Goal: Task Accomplishment & Management: Use online tool/utility

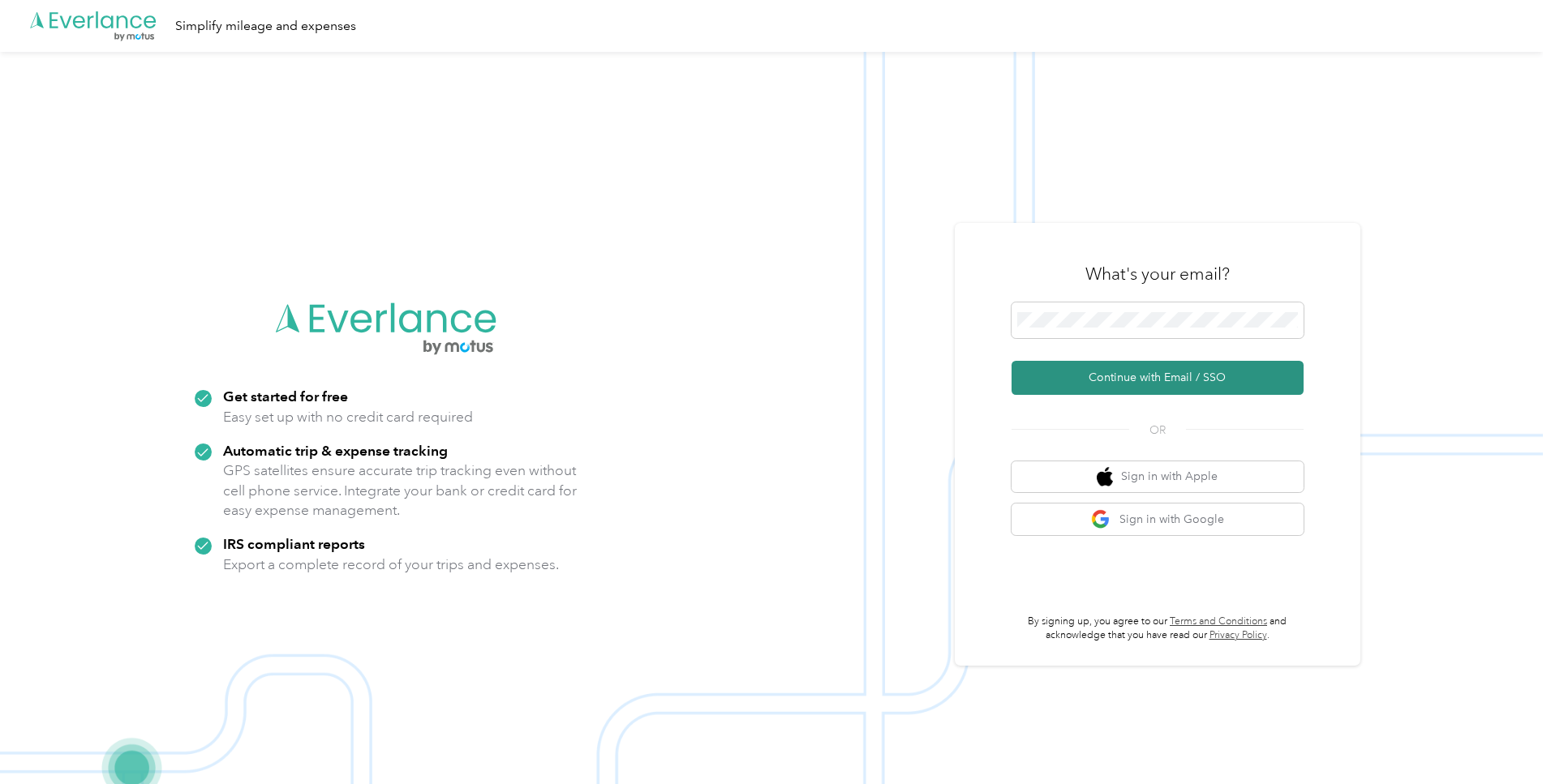
click at [1154, 379] on button "Continue with Email / SSO" at bounding box center [1158, 378] width 292 height 34
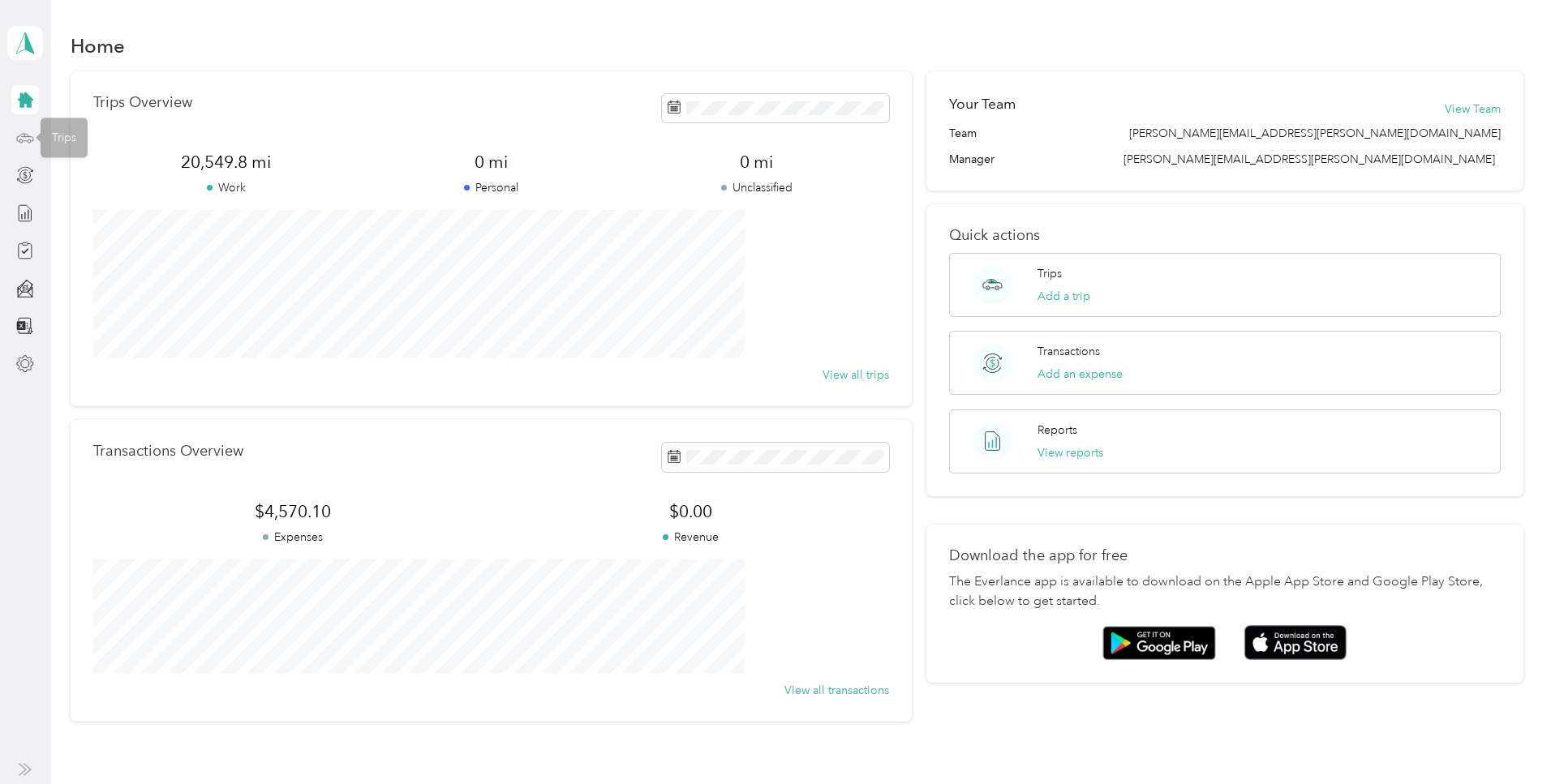
click at [22, 139] on icon at bounding box center [25, 138] width 18 height 18
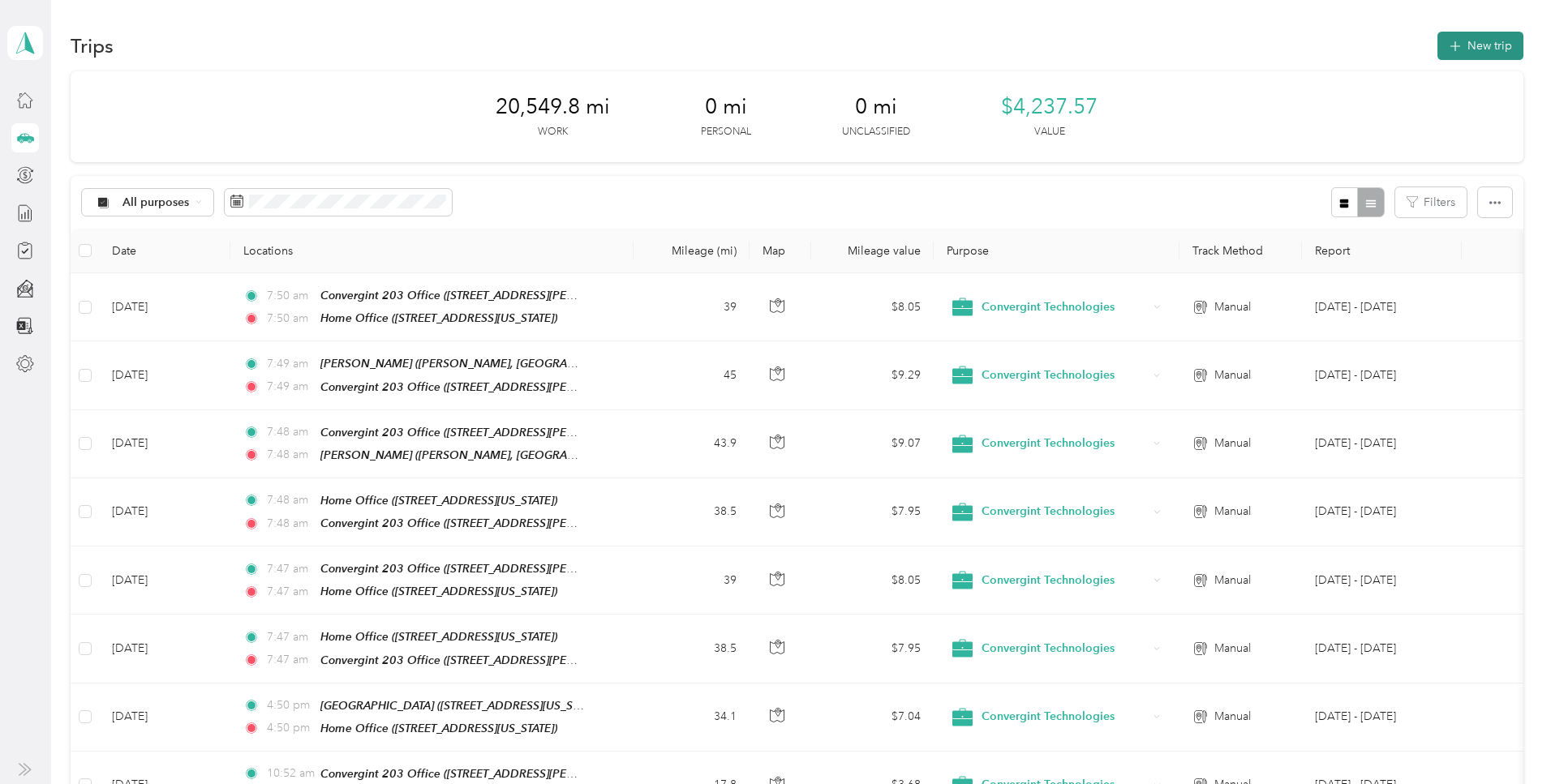
click at [1438, 43] on button "New trip" at bounding box center [1481, 46] width 86 height 29
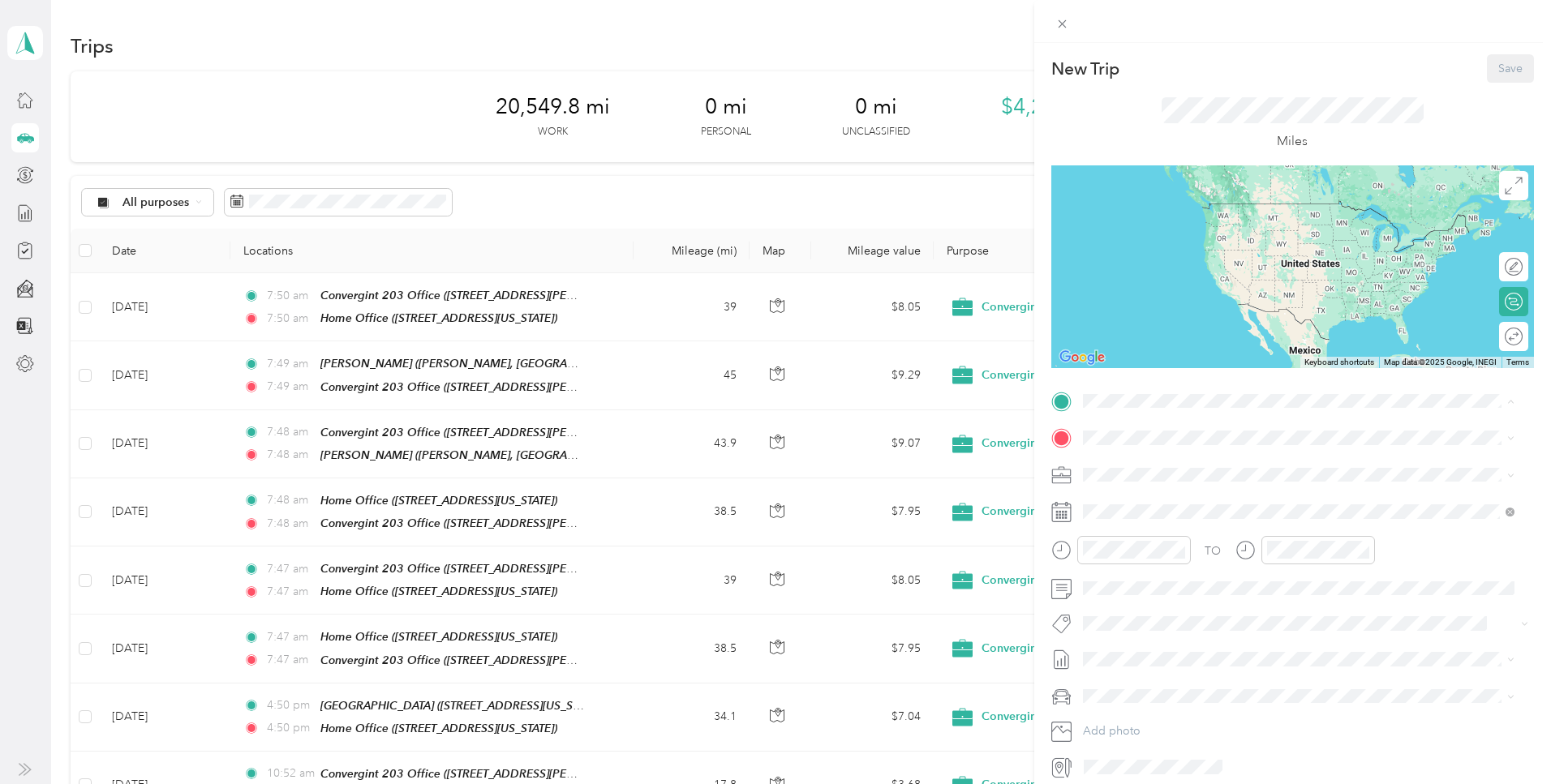
click at [1135, 474] on div "Home Office [STREET_ADDRESS][US_STATE]" at bounding box center [1194, 475] width 162 height 34
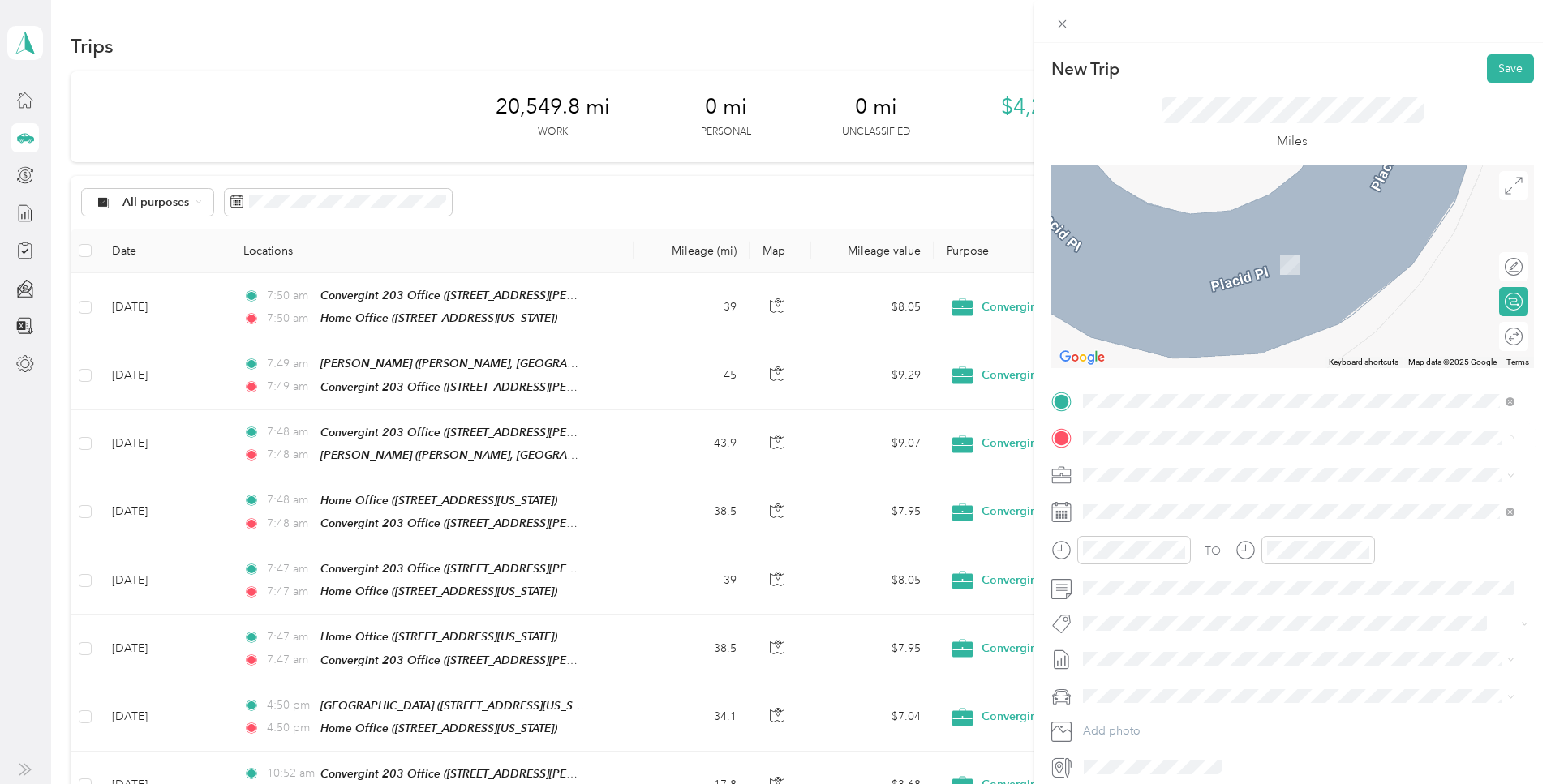
click at [1135, 522] on span "[STREET_ADDRESS][PERSON_NAME][US_STATE]" at bounding box center [1239, 520] width 253 height 13
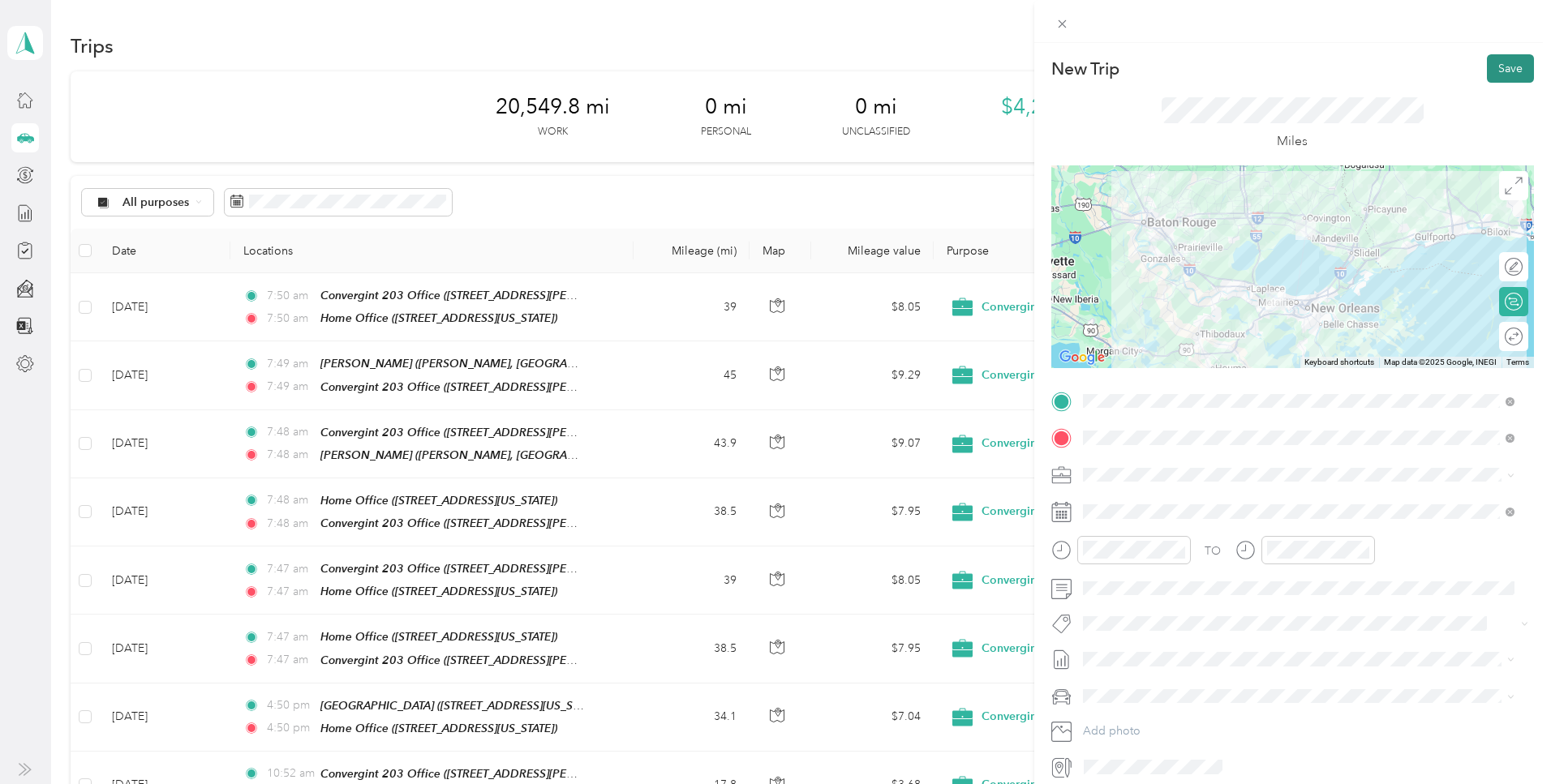
click at [1487, 64] on button "Save" at bounding box center [1511, 69] width 47 height 29
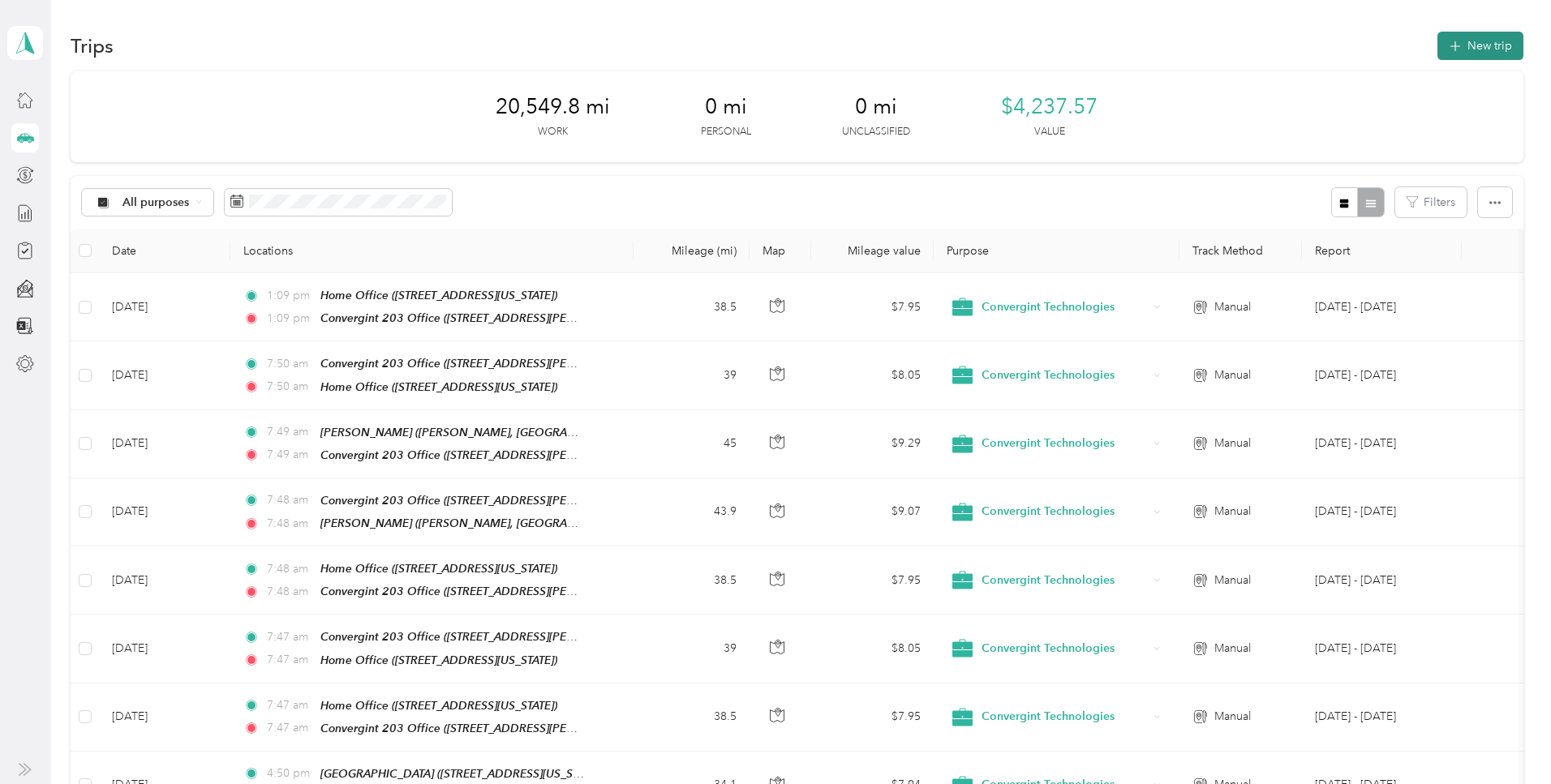
click at [1438, 46] on button "New trip" at bounding box center [1481, 46] width 86 height 29
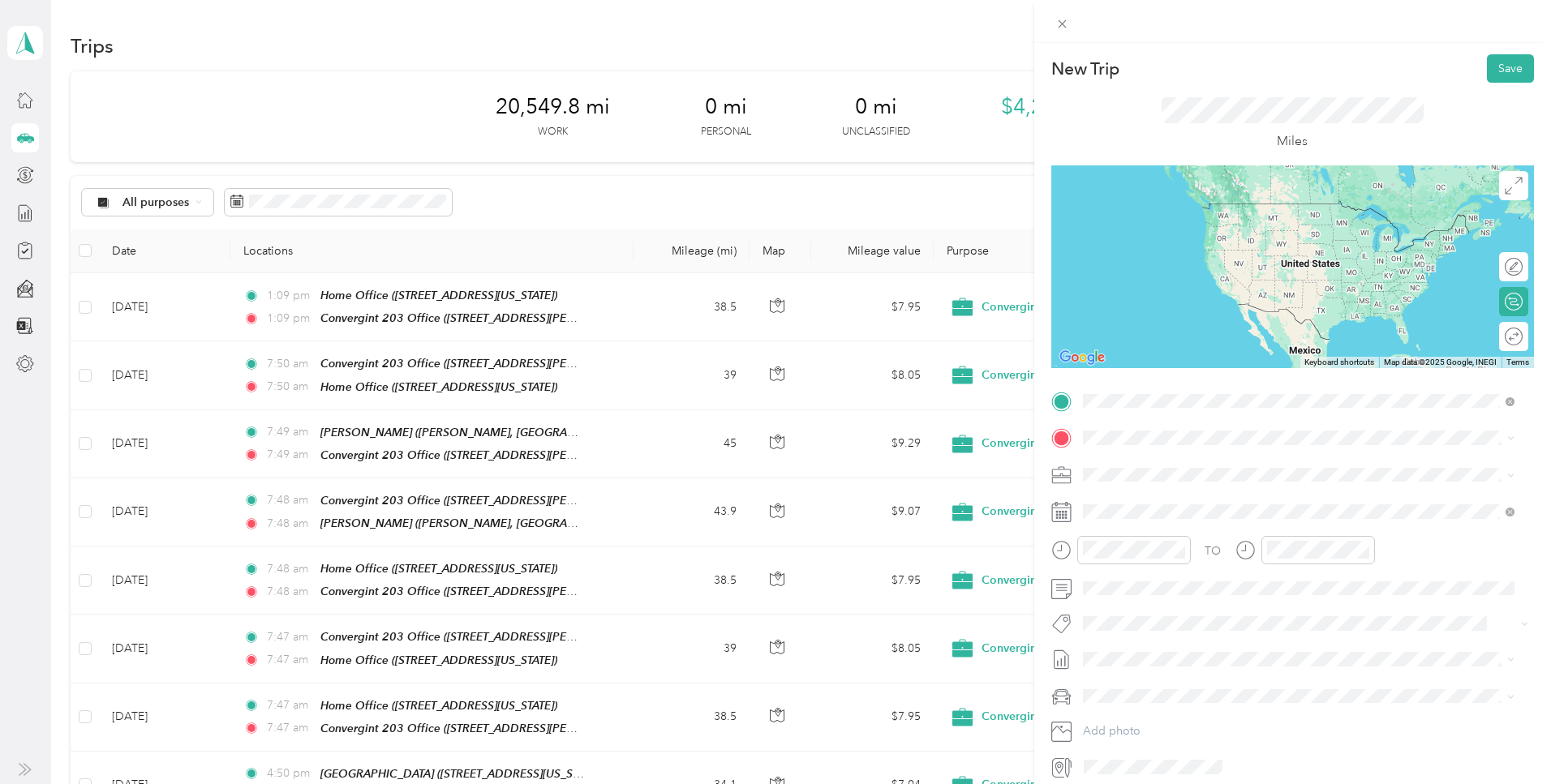
click at [1152, 482] on span "[STREET_ADDRESS][PERSON_NAME][US_STATE]" at bounding box center [1239, 483] width 253 height 13
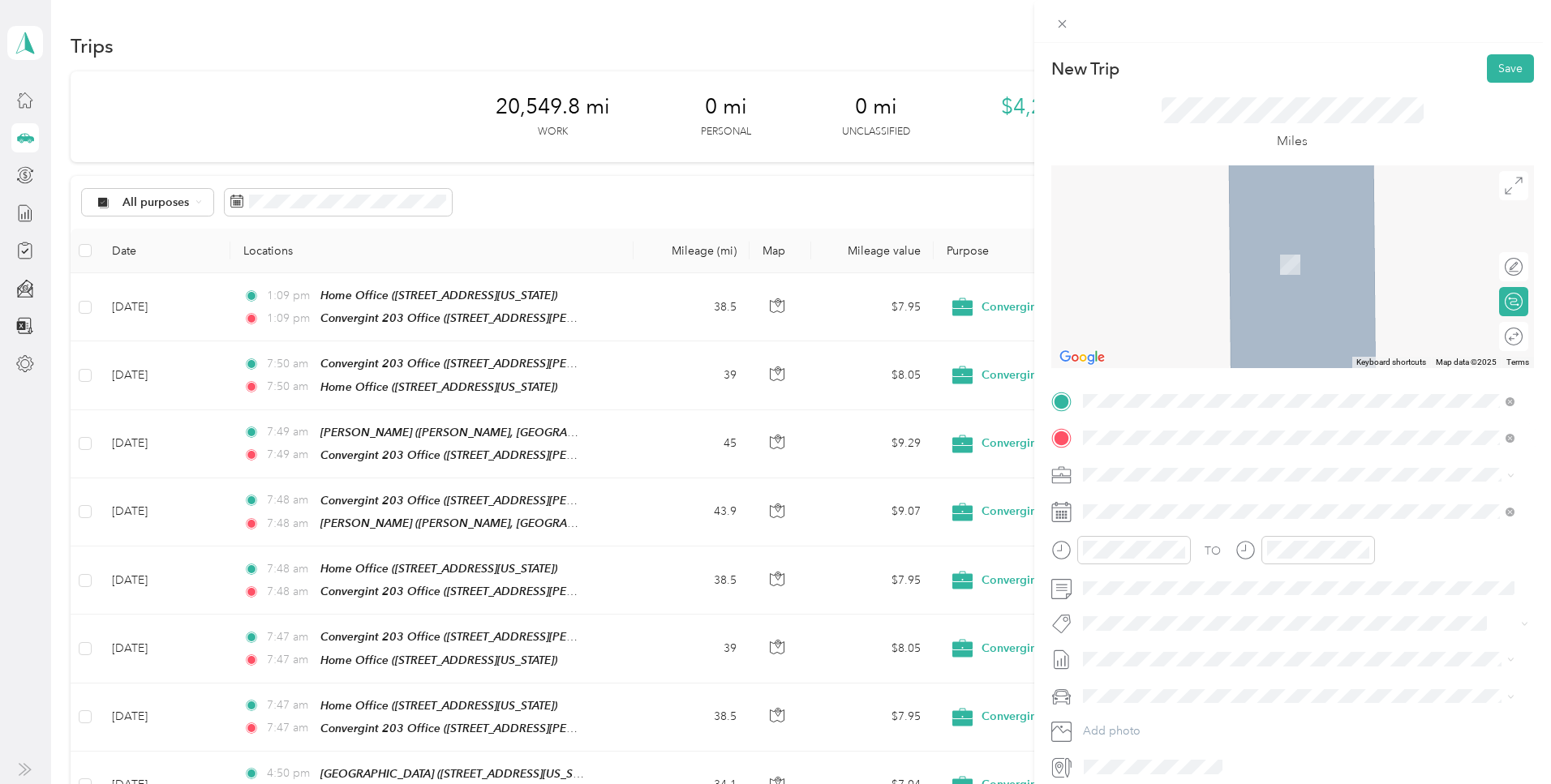
click at [1143, 514] on span "[STREET_ADDRESS][US_STATE]" at bounding box center [1194, 520] width 162 height 13
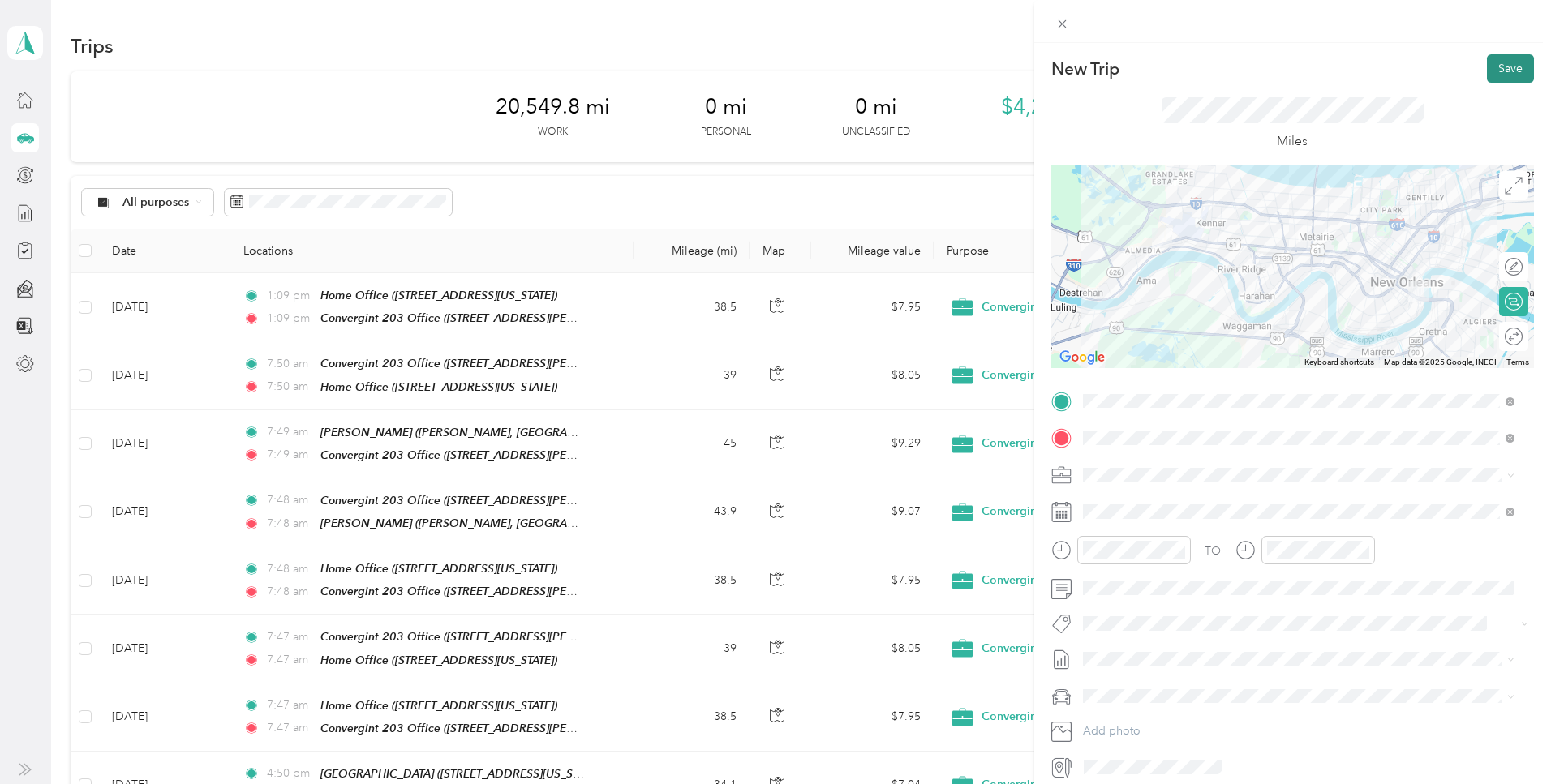
click at [1487, 65] on button "Save" at bounding box center [1511, 69] width 47 height 29
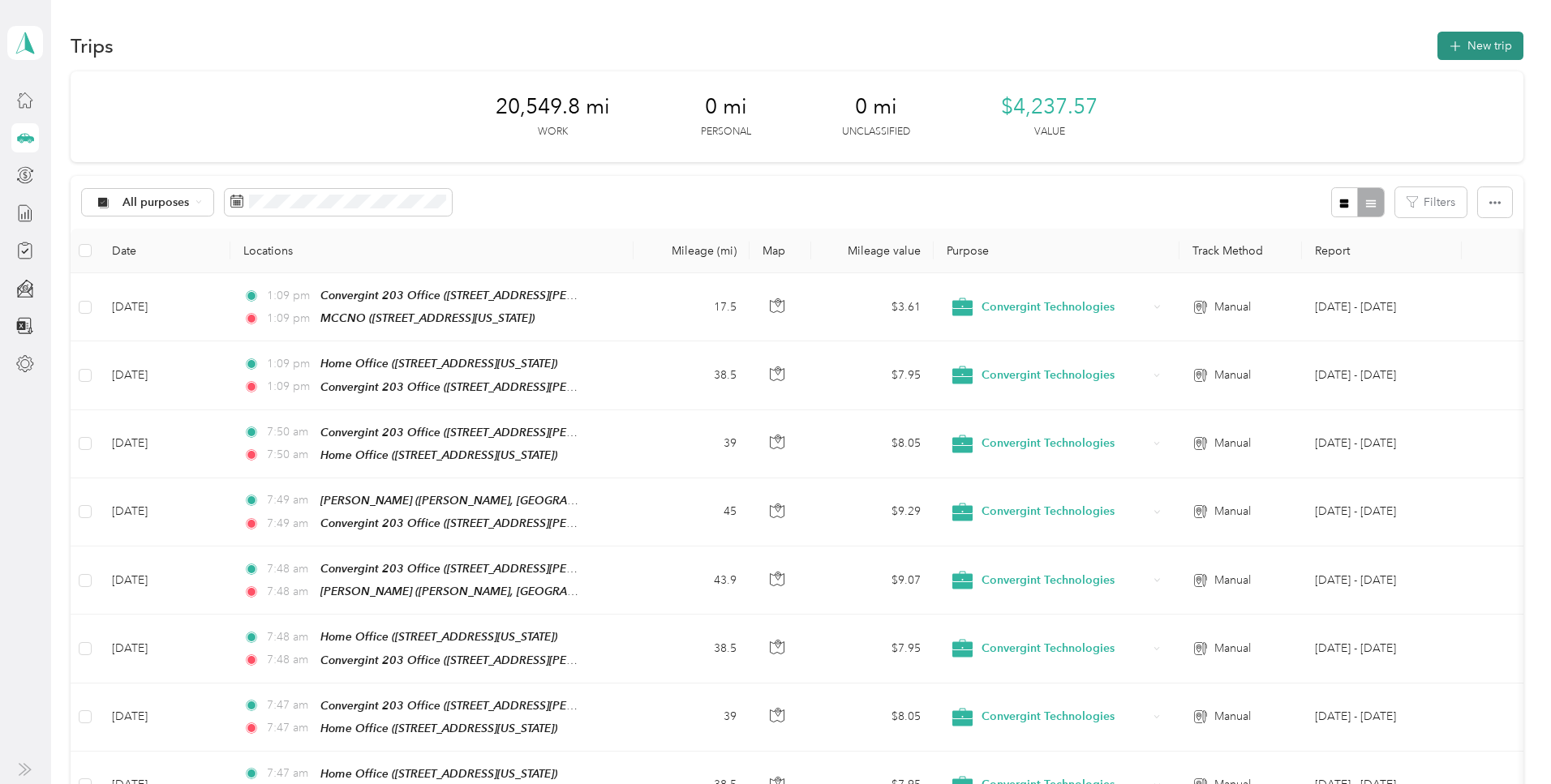
click at [1449, 49] on span "button" at bounding box center [1455, 45] width 13 height 13
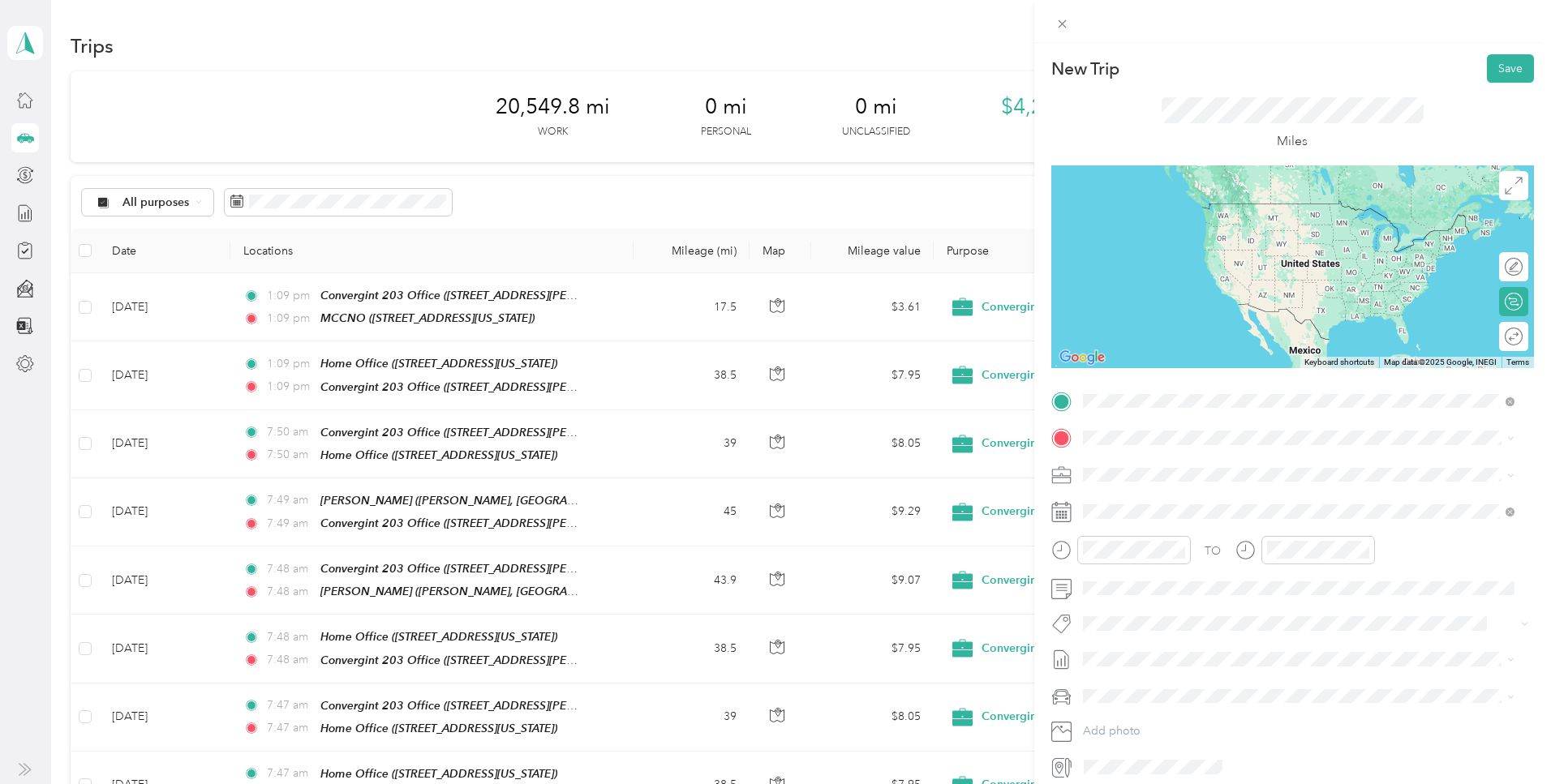
click at [1161, 479] on span "[STREET_ADDRESS][US_STATE]" at bounding box center [1194, 483] width 162 height 13
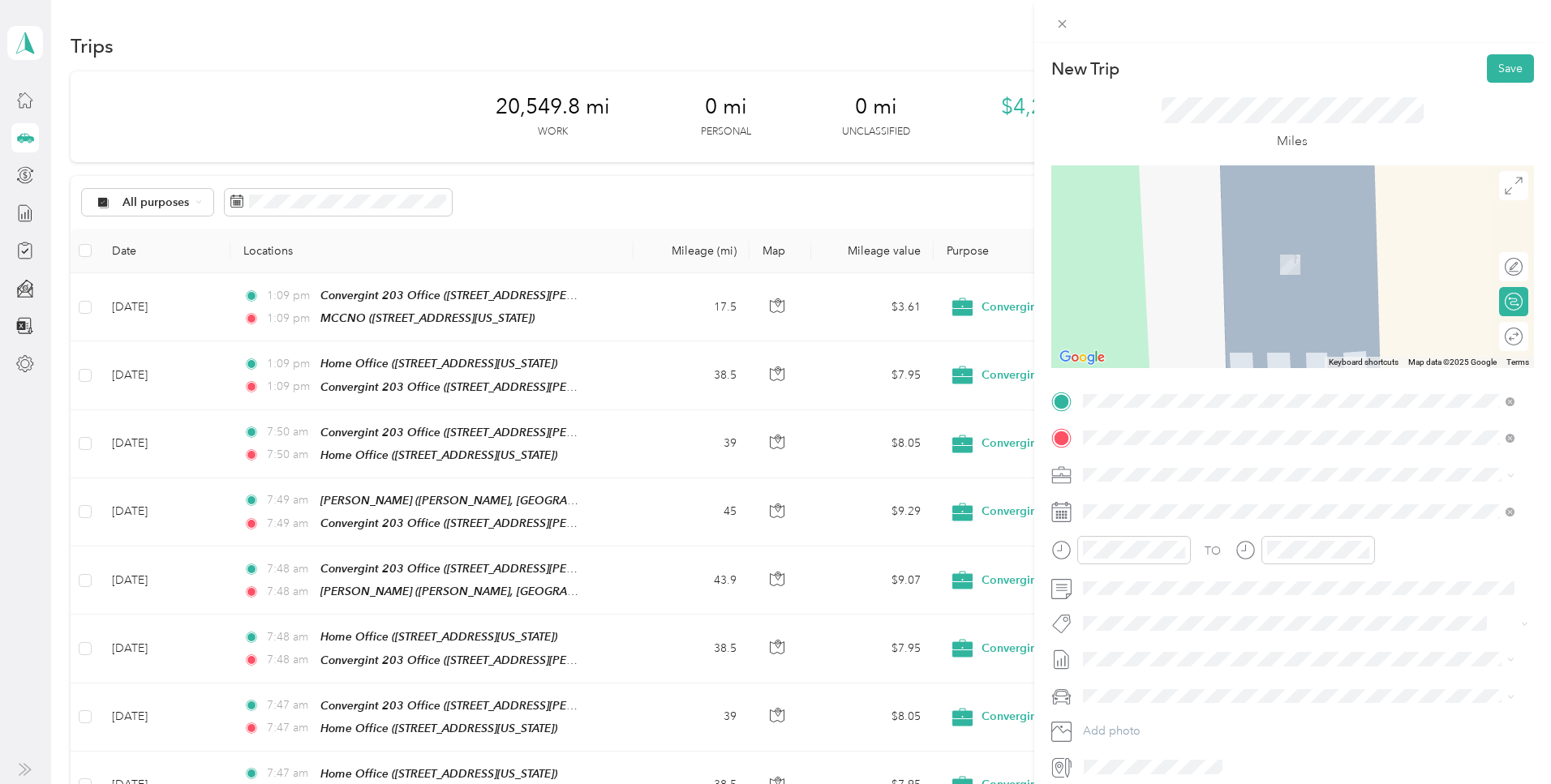
click at [1158, 514] on span "[STREET_ADDRESS][PERSON_NAME][US_STATE]" at bounding box center [1239, 520] width 253 height 13
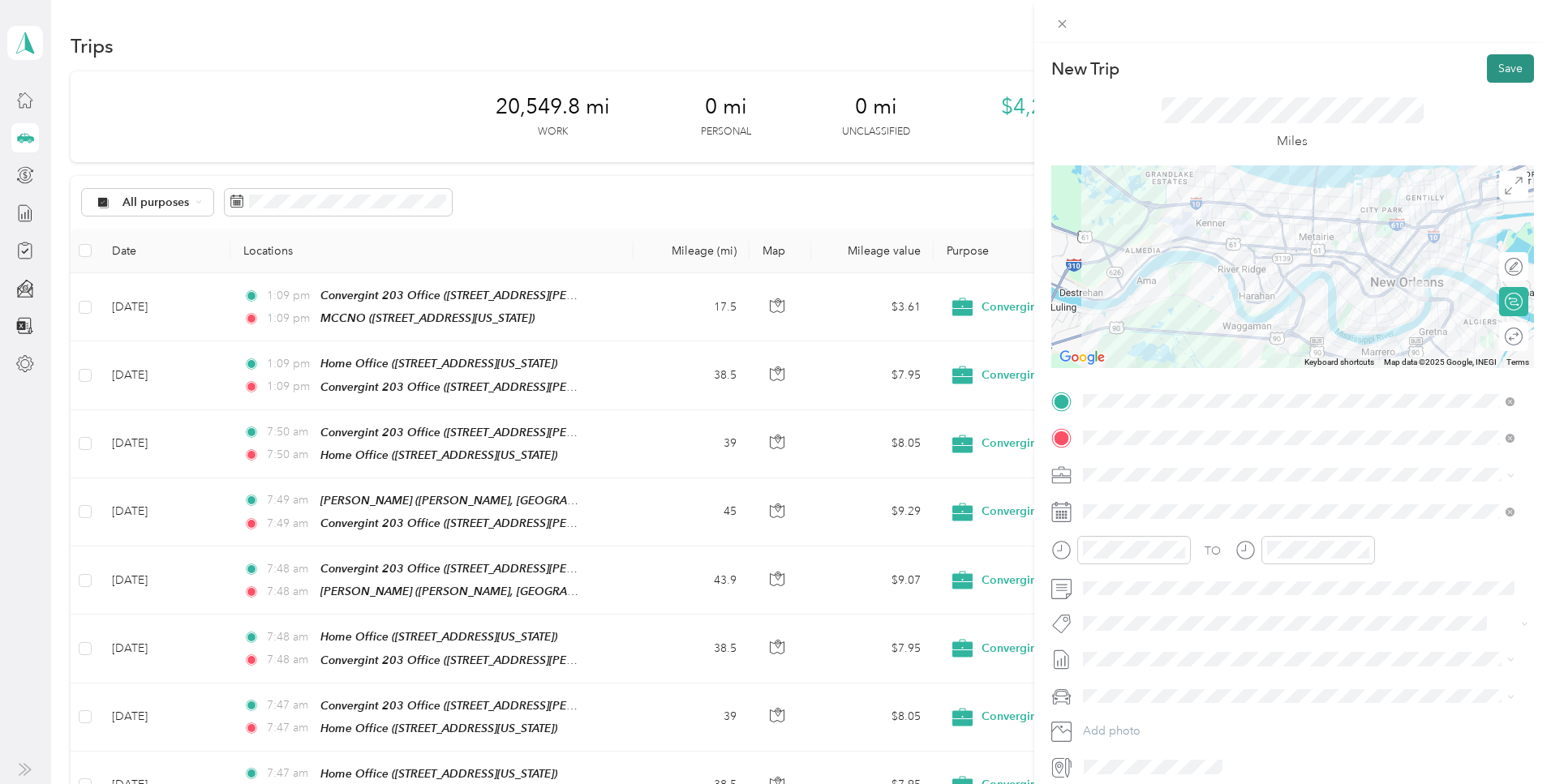
click at [1487, 74] on button "Save" at bounding box center [1511, 69] width 47 height 29
